Goal: Transaction & Acquisition: Download file/media

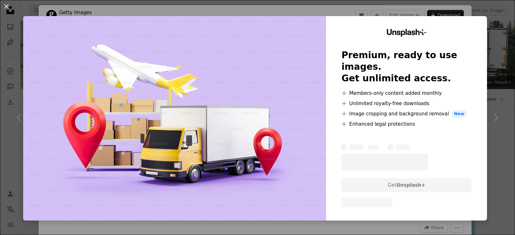
scroll to position [869, 0]
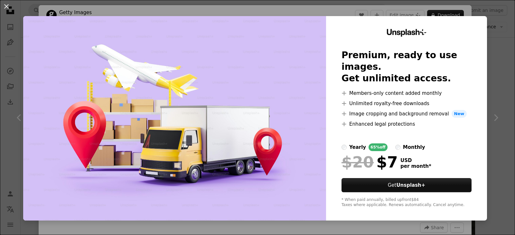
click at [497, 101] on div "An X shape Unsplash+ Premium, ready to use images. Get unlimited access. A plus…" at bounding box center [257, 117] width 515 height 235
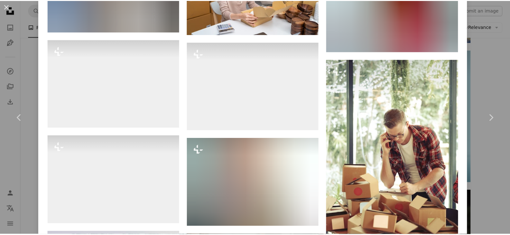
scroll to position [4608, 0]
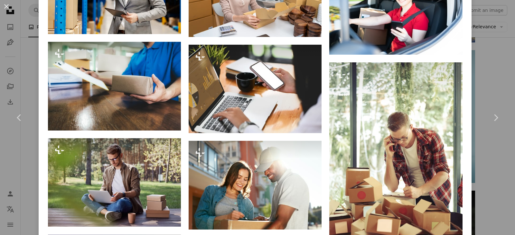
drag, startPoint x: 20, startPoint y: 13, endPoint x: 17, endPoint y: 8, distance: 6.1
click at [20, 13] on div "An X shape Chevron left Chevron right Getty Images For Unsplash+ A heart A plus…" at bounding box center [257, 117] width 515 height 235
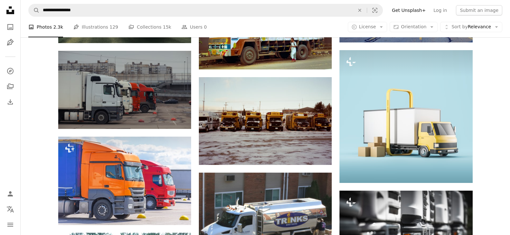
click at [12, 7] on icon at bounding box center [10, 10] width 8 height 8
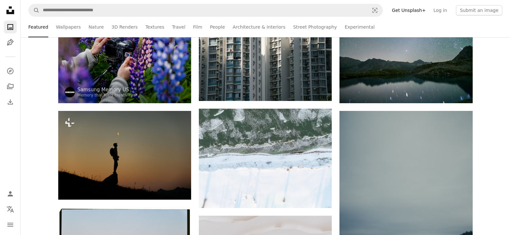
scroll to position [193, 0]
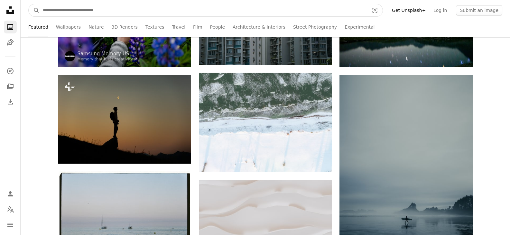
click at [117, 7] on input "Find visuals sitewide" at bounding box center [204, 10] width 328 height 12
type input "*"
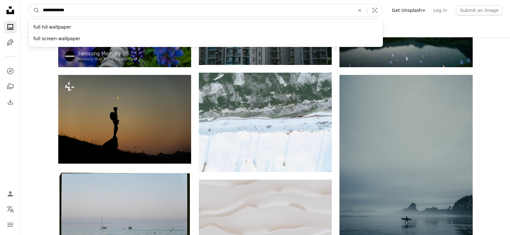
type input "**********"
click button "A magnifying glass" at bounding box center [34, 10] width 11 height 12
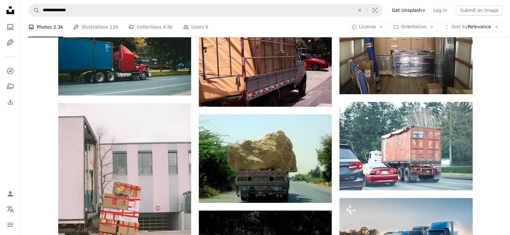
scroll to position [354, 0]
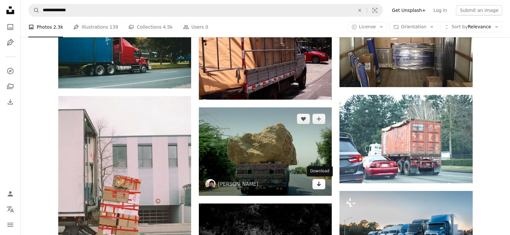
click at [319, 182] on icon "Arrow pointing down" at bounding box center [318, 184] width 5 height 8
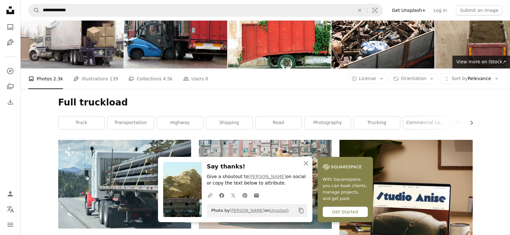
scroll to position [0, 0]
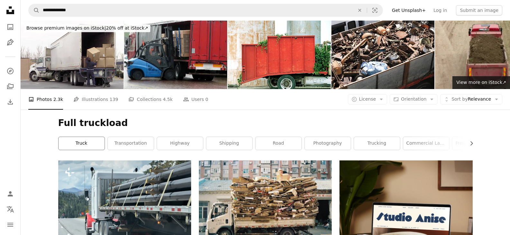
click at [96, 142] on link "truck" at bounding box center [82, 143] width 46 height 13
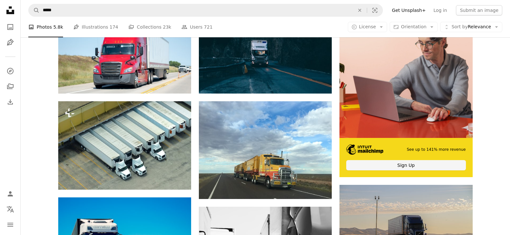
scroll to position [64, 0]
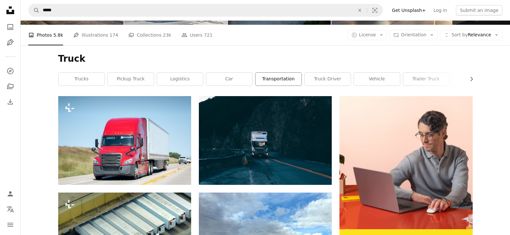
click at [289, 82] on link "transportation" at bounding box center [279, 79] width 46 height 13
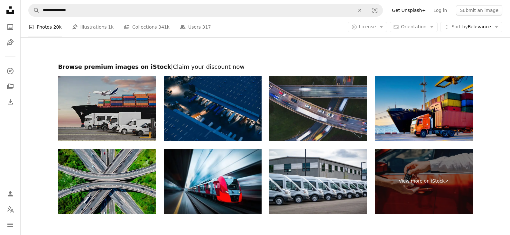
scroll to position [1190, 0]
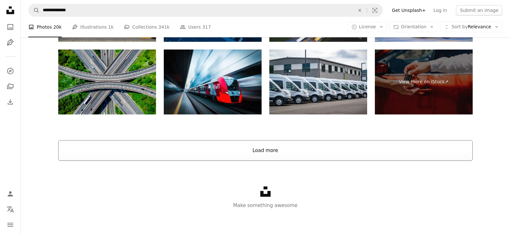
click at [248, 155] on button "Load more" at bounding box center [265, 150] width 415 height 21
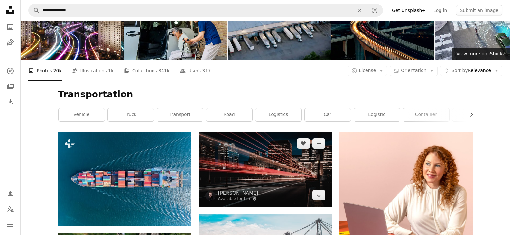
scroll to position [0, 0]
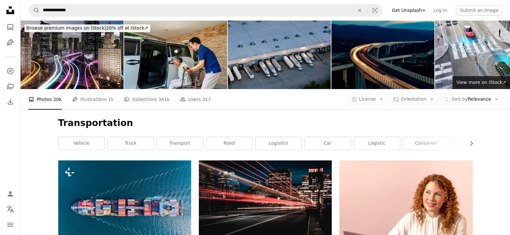
click at [12, 7] on icon "Unsplash logo Unsplash Home" at bounding box center [10, 10] width 13 height 13
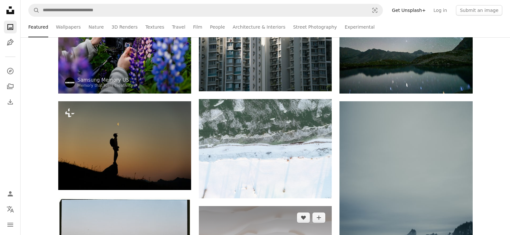
scroll to position [225, 0]
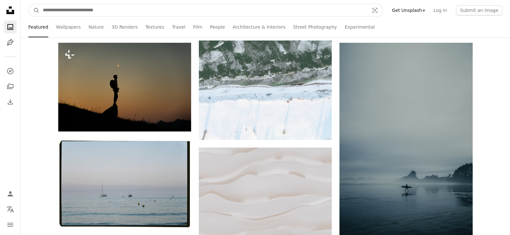
click at [111, 13] on input "Find visuals sitewide" at bounding box center [204, 10] width 328 height 12
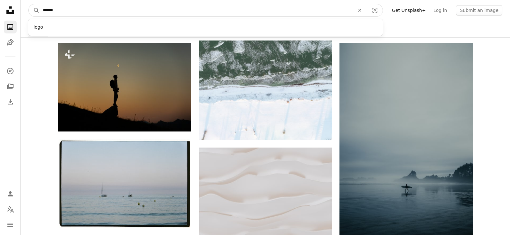
type input "******"
click at [29, 4] on button "A magnifying glass" at bounding box center [34, 10] width 11 height 12
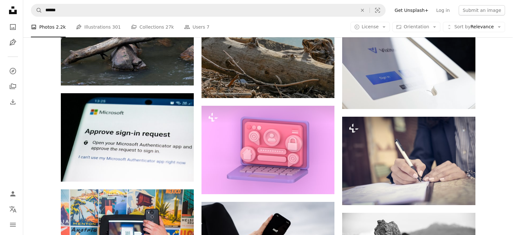
scroll to position [418, 0]
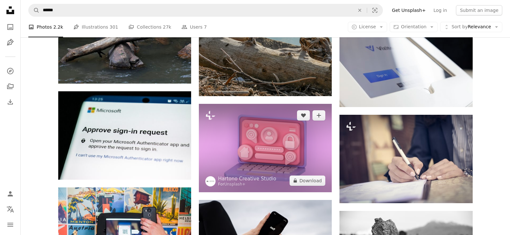
click at [246, 151] on img at bounding box center [265, 148] width 133 height 89
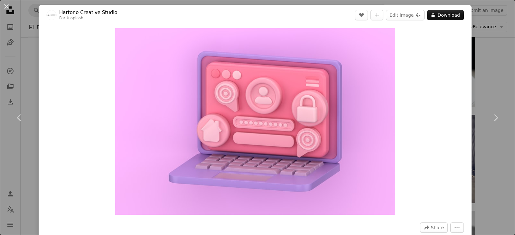
click at [490, 62] on div "An X shape Chevron left Chevron right Hartono Creative Studio For Unsplash+ A h…" at bounding box center [257, 117] width 515 height 235
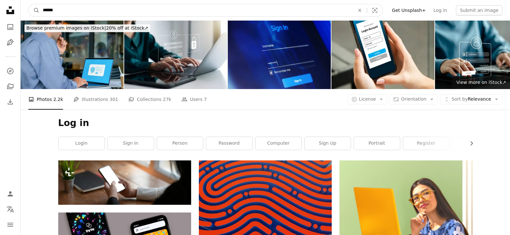
click at [89, 11] on input "******" at bounding box center [196, 10] width 313 height 12
click at [88, 10] on input "******" at bounding box center [196, 10] width 313 height 12
type input "**********"
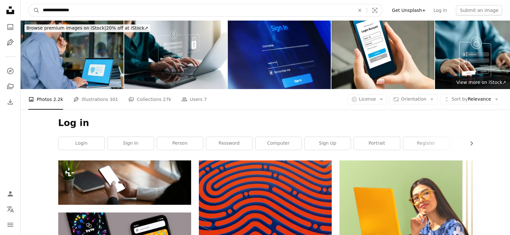
click button "A magnifying glass" at bounding box center [34, 10] width 11 height 12
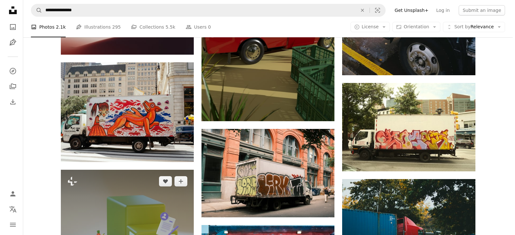
scroll to position [501, 0]
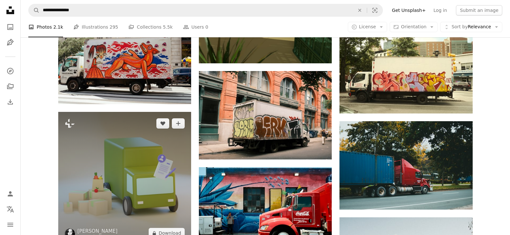
click at [135, 167] on img at bounding box center [124, 178] width 133 height 133
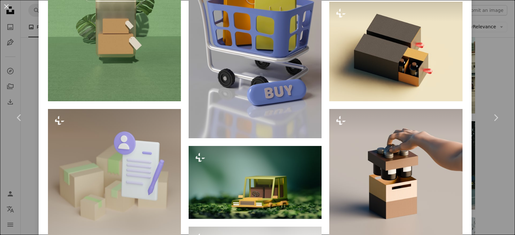
scroll to position [773, 0]
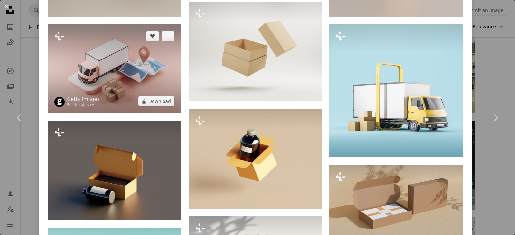
click at [92, 81] on img at bounding box center [114, 68] width 133 height 89
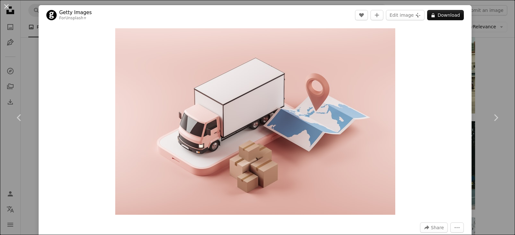
click at [484, 76] on div "An X shape Chevron left Chevron right Getty Images For Unsplash+ A heart A plus…" at bounding box center [257, 117] width 515 height 235
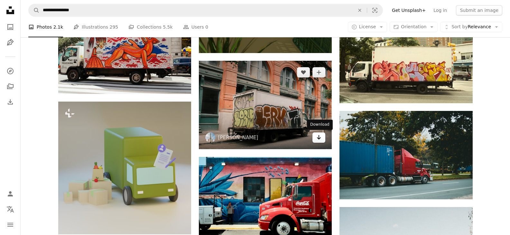
scroll to position [501, 0]
